Goal: Task Accomplishment & Management: Manage account settings

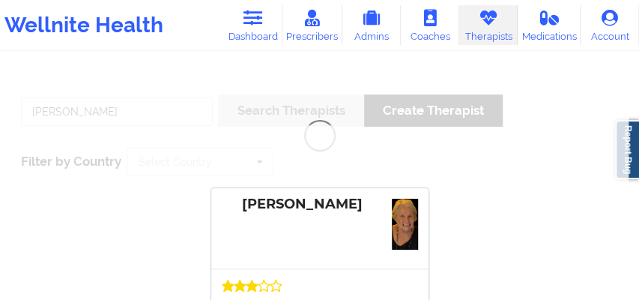
click at [132, 110] on div "[PERSON_NAME] Search Therapists Create Therapist Filter by Country Select Count…" at bounding box center [319, 229] width 639 height 312
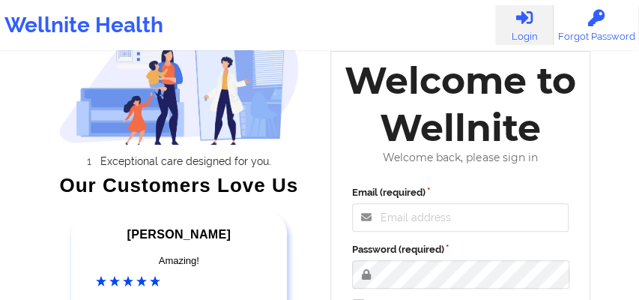
scroll to position [83, 0]
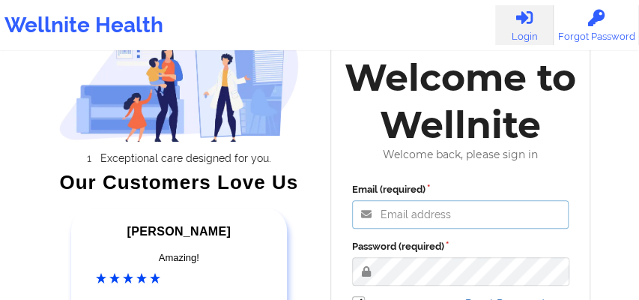
click at [402, 217] on input "Email (required)" at bounding box center [460, 214] width 217 height 28
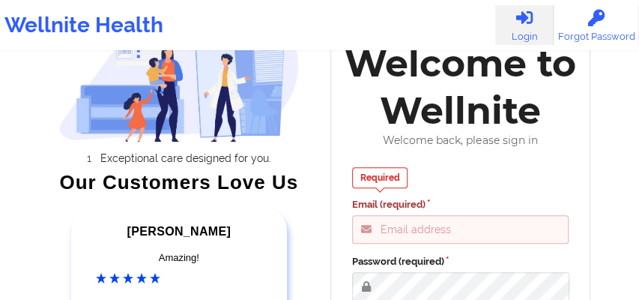
type input "[EMAIL_ADDRESS][DOMAIN_NAME]"
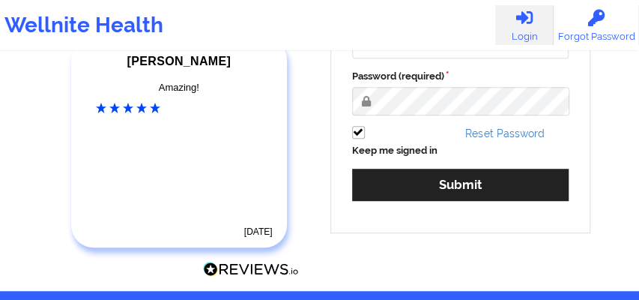
scroll to position [306, 0]
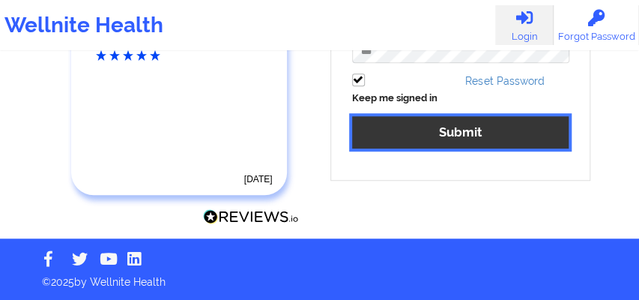
click at [436, 135] on button "Submit" at bounding box center [460, 132] width 217 height 32
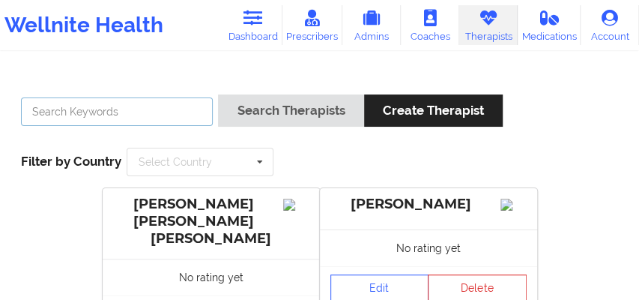
click at [139, 115] on input "text" at bounding box center [117, 111] width 192 height 28
paste input "Nicole Thweatt"
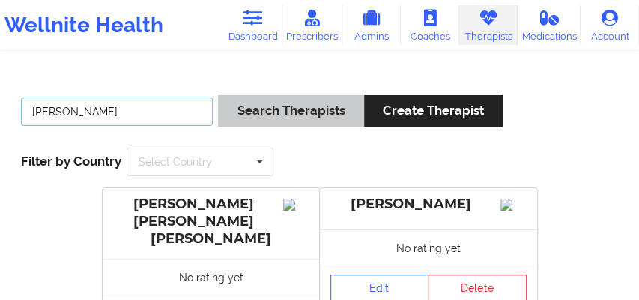
type input "Nicole Thweatt"
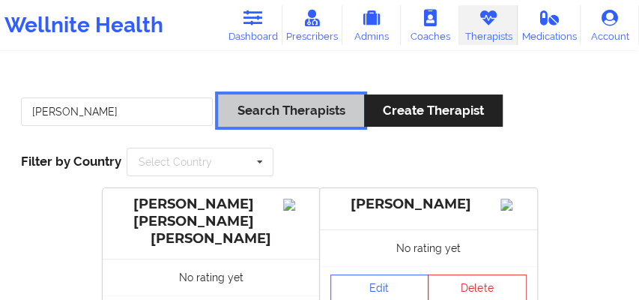
click at [291, 104] on button "Search Therapists" at bounding box center [290, 110] width 145 height 32
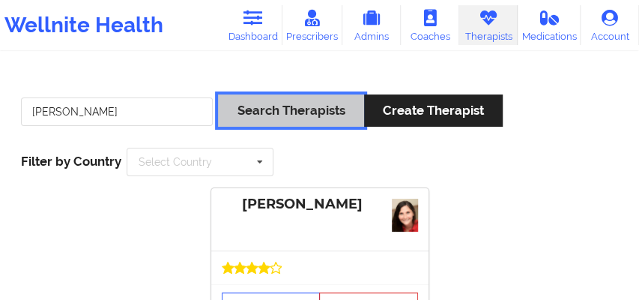
scroll to position [127, 0]
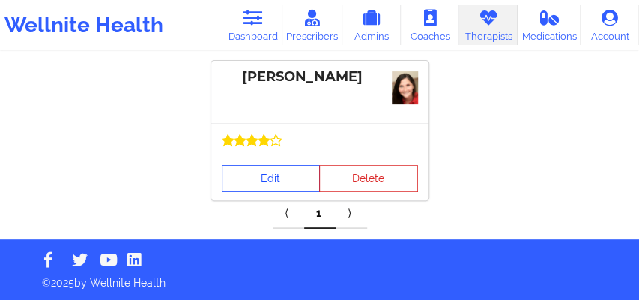
click at [273, 180] on link "Edit" at bounding box center [271, 178] width 99 height 27
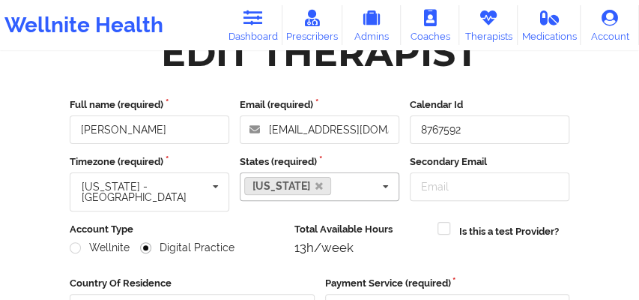
scroll to position [59, 0]
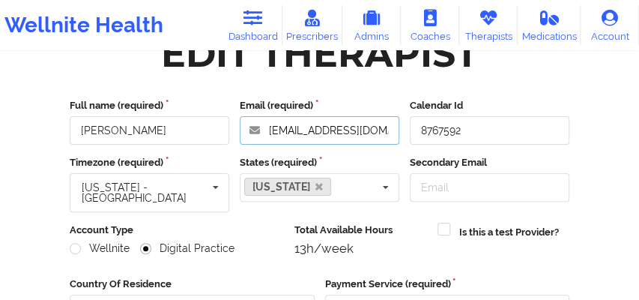
click at [358, 133] on input "nicolethweattlmhc@gmail.com" at bounding box center [320, 130] width 160 height 28
drag, startPoint x: 268, startPoint y: 130, endPoint x: 393, endPoint y: 131, distance: 124.4
click at [393, 131] on input "nicolethweattlmhc@gmail.com" at bounding box center [320, 130] width 160 height 28
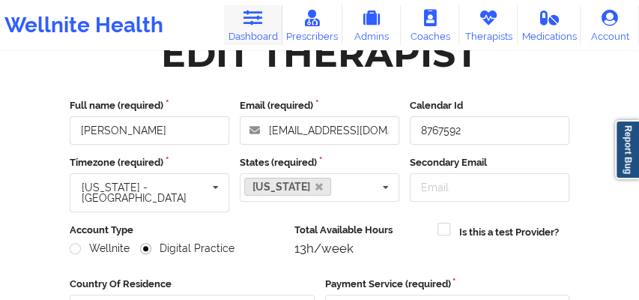
click at [239, 24] on link "Dashboard" at bounding box center [253, 25] width 58 height 40
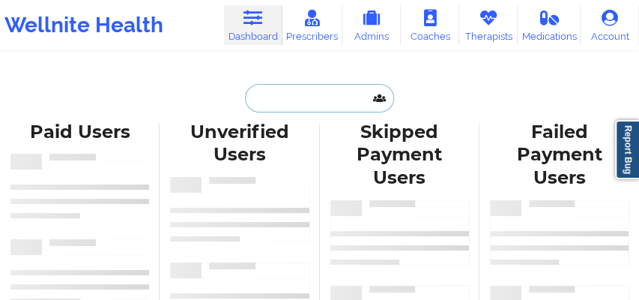
click at [290, 98] on input "text" at bounding box center [319, 98] width 148 height 28
paste input "Pattie Dea C Thompson Brow"
type input "Pattie Dea C Thompson Brow"
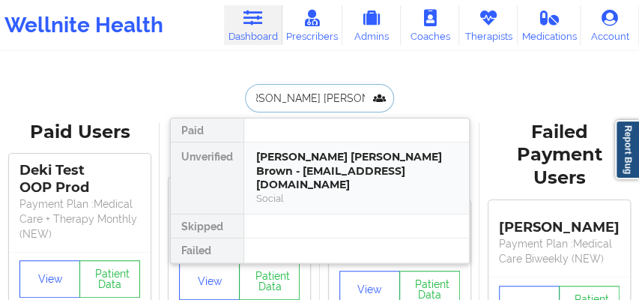
click at [307, 171] on div "Pattie Dea C Thompson Brown - p_dthompson@msn.com" at bounding box center [356, 171] width 201 height 42
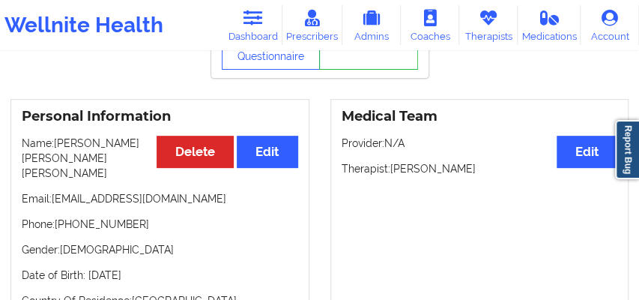
scroll to position [141, 0]
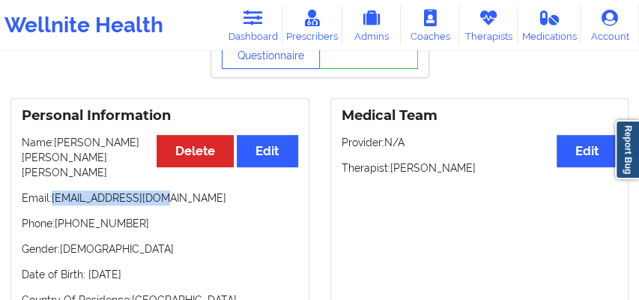
drag, startPoint x: 144, startPoint y: 184, endPoint x: 15, endPoint y: 180, distance: 129.0
click at [15, 180] on div "Personal Information Edit Delete Name: Pattie Dea C Thompson Brown Email: p_dth…" at bounding box center [159, 208] width 299 height 221
copy p "p_dthompson@msn.com"
click at [153, 190] on p "Email: p_dthompson@msn.com" at bounding box center [160, 197] width 277 height 15
drag, startPoint x: 145, startPoint y: 183, endPoint x: 15, endPoint y: 176, distance: 130.6
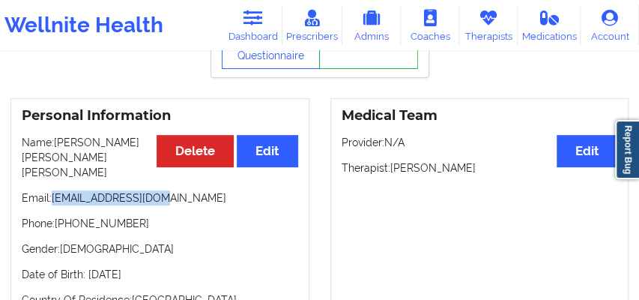
click at [15, 176] on div "Personal Information Edit Delete Name: Pattie Dea C Thompson Brown Email: p_dth…" at bounding box center [159, 208] width 299 height 221
copy p "p_dthompson@msn.com"
